Goal: Task Accomplishment & Management: Use online tool/utility

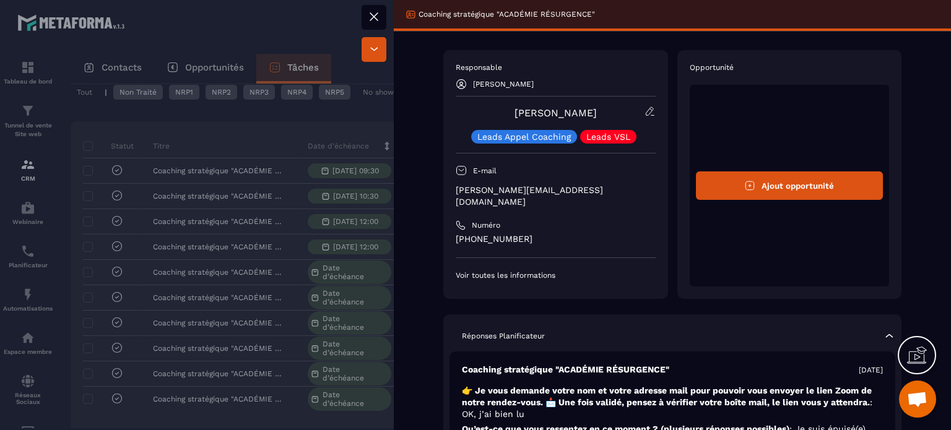
click at [374, 15] on icon at bounding box center [373, 16] width 7 height 7
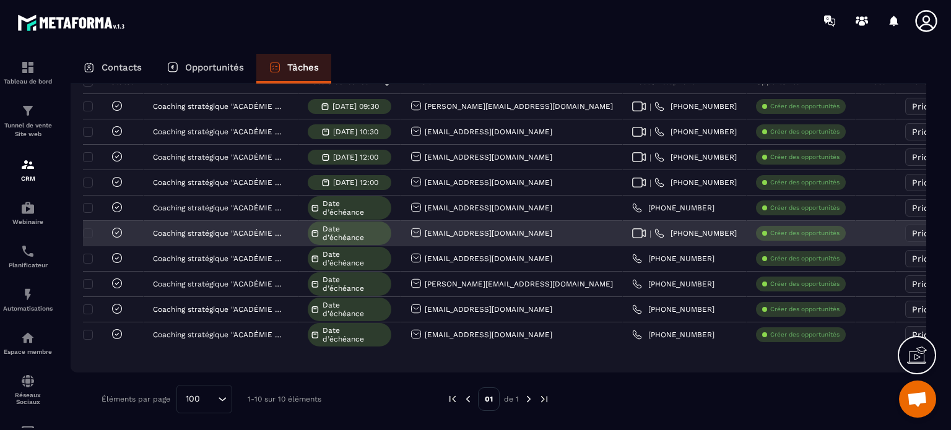
scroll to position [123, 0]
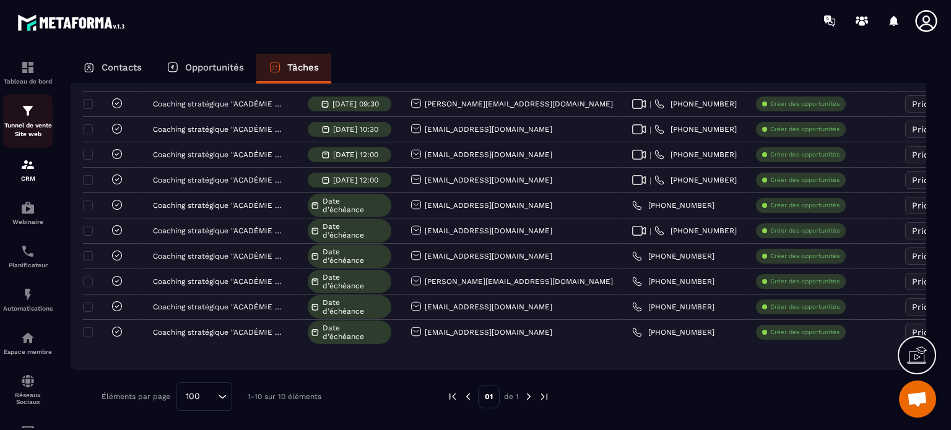
click at [28, 118] on img at bounding box center [27, 110] width 15 height 15
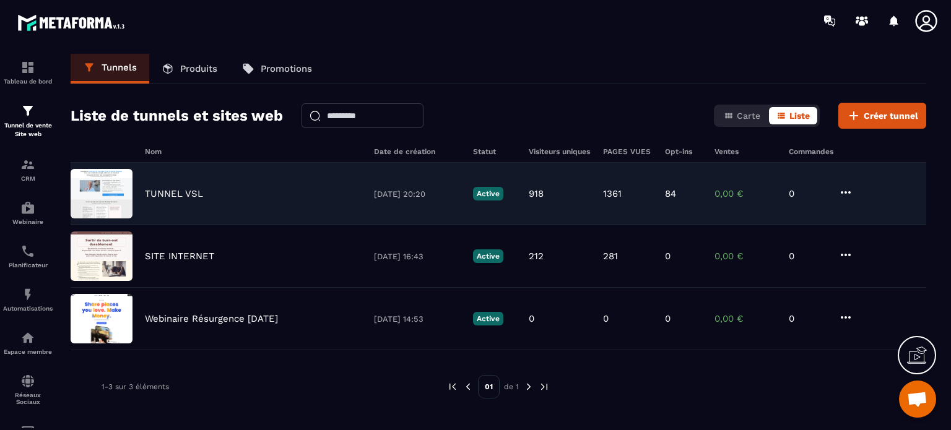
click at [187, 191] on p "TUNNEL VSL" at bounding box center [174, 193] width 58 height 11
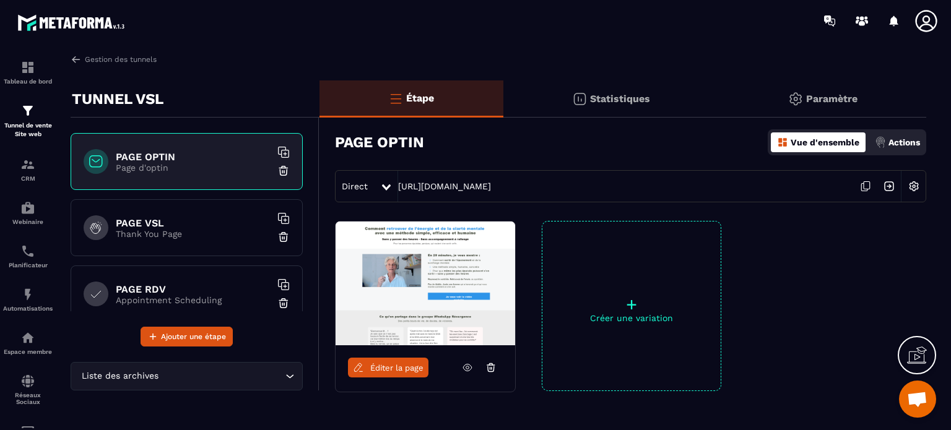
scroll to position [62, 0]
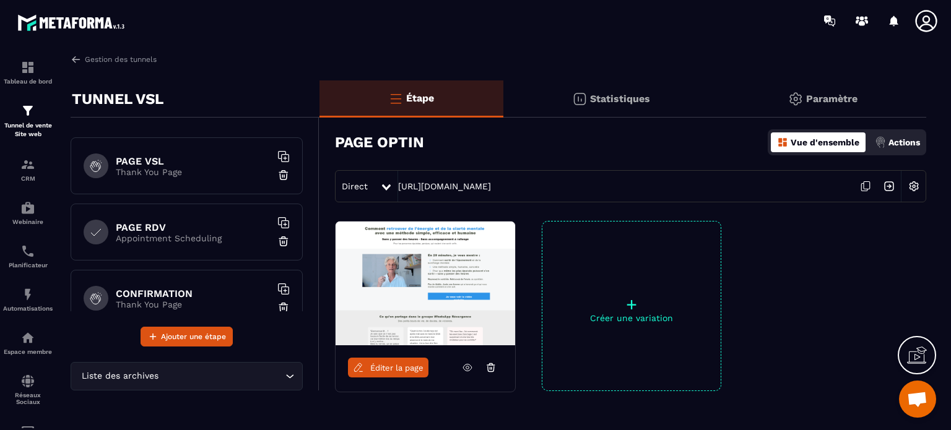
click at [154, 220] on div "PAGE RDV Appointment Scheduling" at bounding box center [187, 232] width 232 height 57
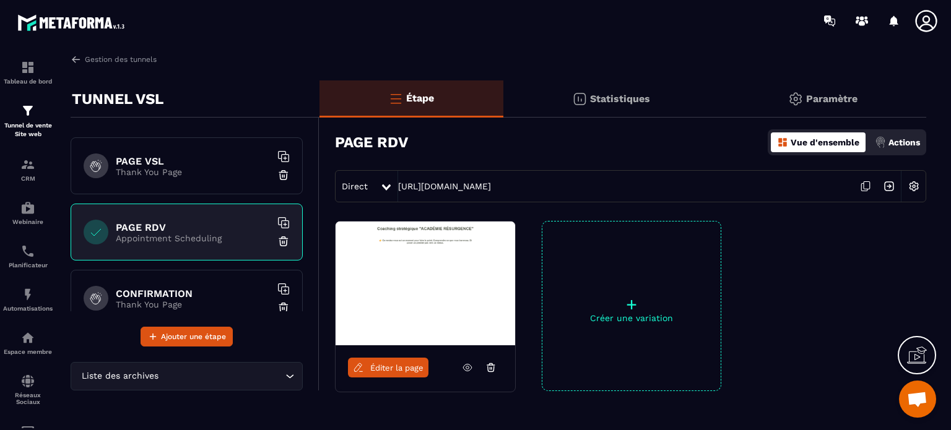
drag, startPoint x: 583, startPoint y: 189, endPoint x: 395, endPoint y: 183, distance: 189.0
click at [395, 183] on div "Direct [URL][DOMAIN_NAME]" at bounding box center [631, 186] width 592 height 32
copy div "[URL][DOMAIN_NAME]"
click at [386, 366] on span "Éditer la page" at bounding box center [396, 368] width 53 height 9
